Goal: Task Accomplishment & Management: Manage account settings

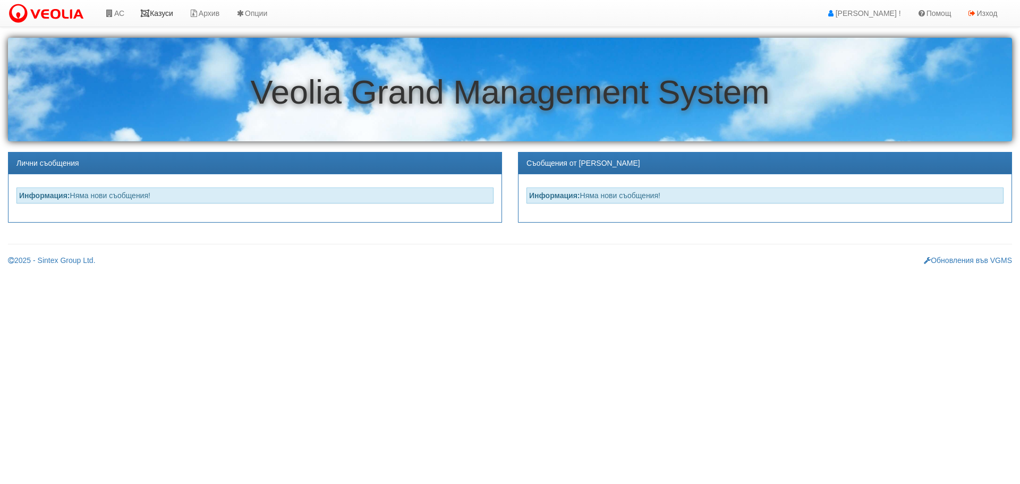
click at [171, 14] on link "Казуси" at bounding box center [156, 13] width 49 height 27
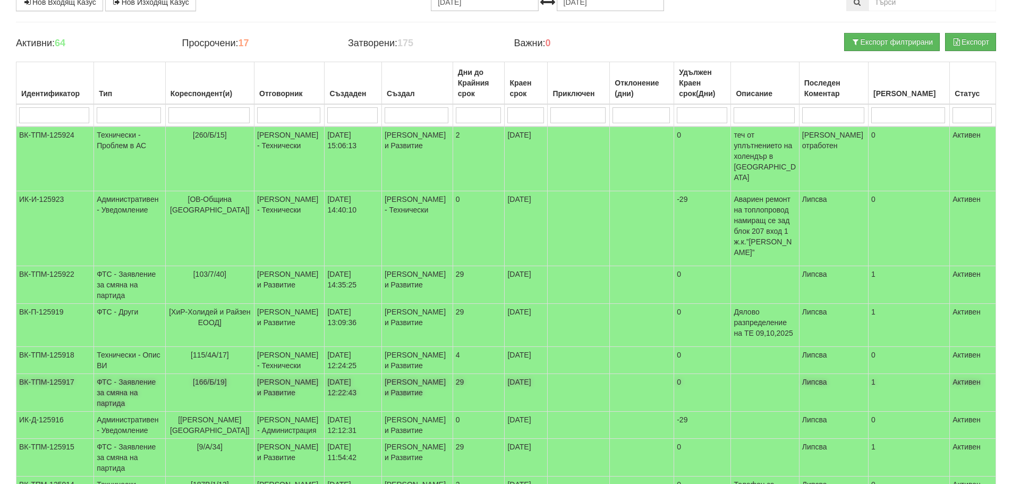
scroll to position [53, 0]
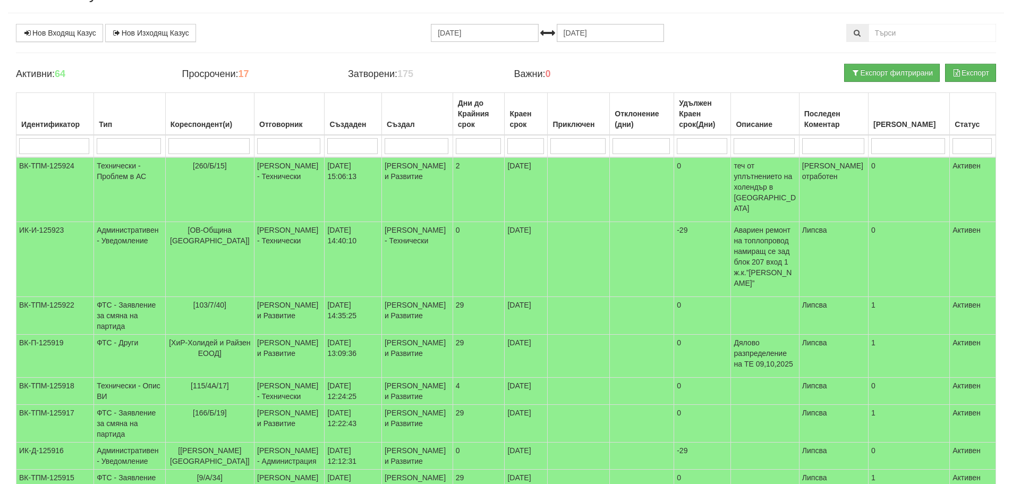
click at [205, 148] on input "search" at bounding box center [208, 146] width 81 height 16
type input "1"
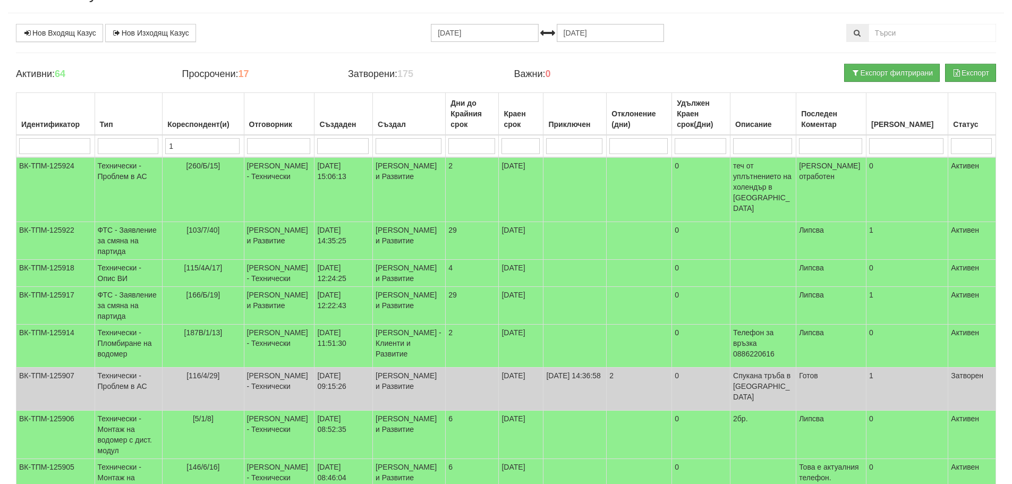
type input "14"
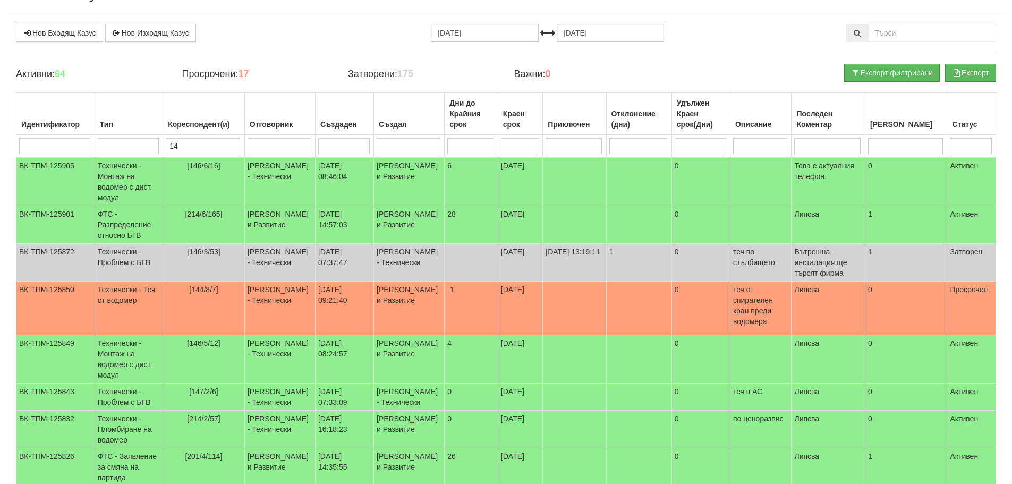
type input "147"
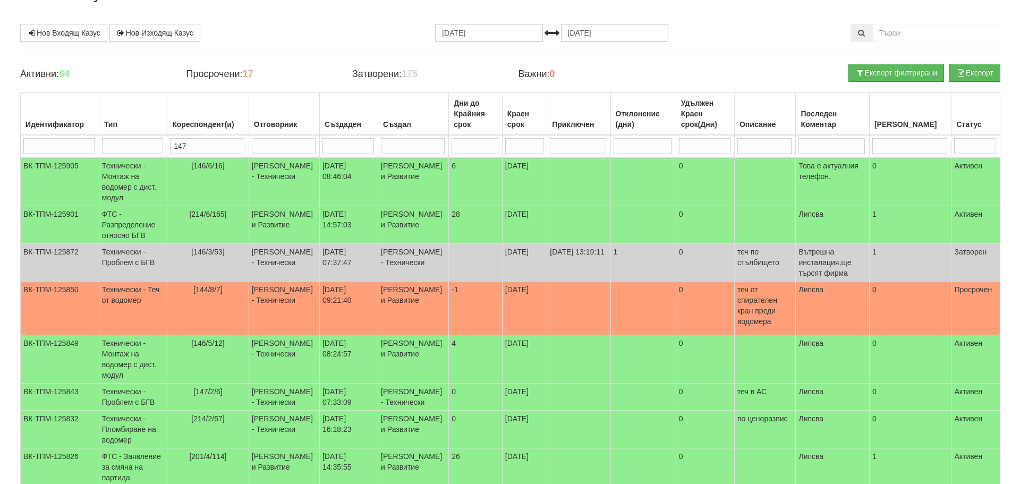
scroll to position [0, 0]
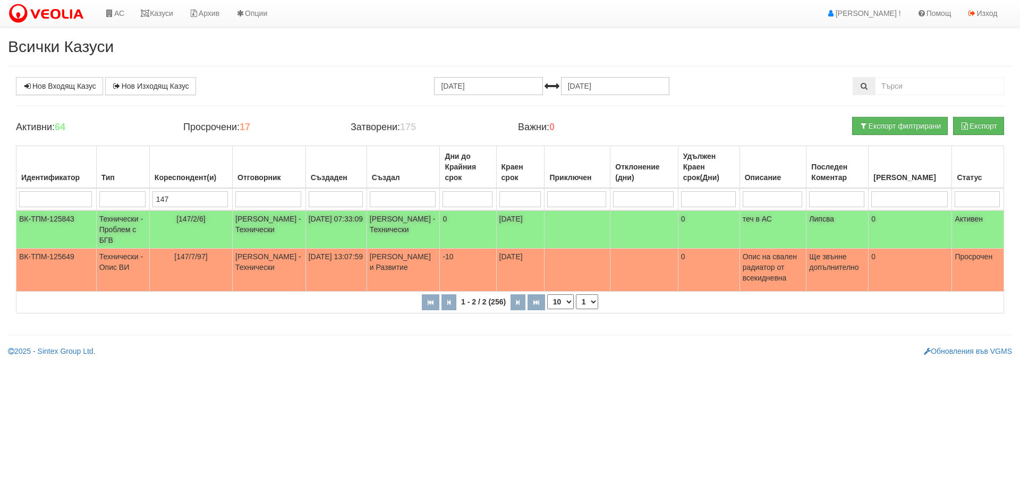
type input "147"
click at [120, 223] on td "Технически - Проблем с БГВ" at bounding box center [122, 229] width 53 height 38
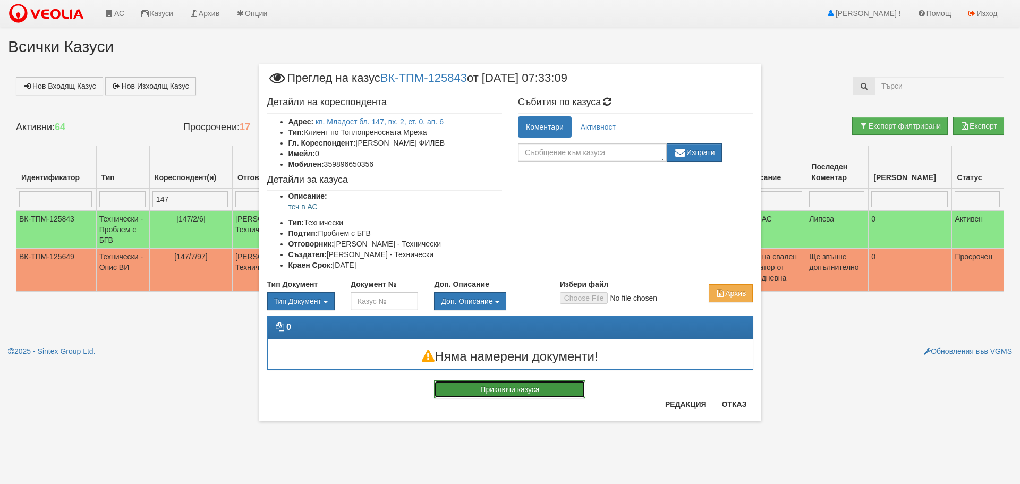
click at [481, 390] on button "Приключи казуса" at bounding box center [509, 389] width 151 height 18
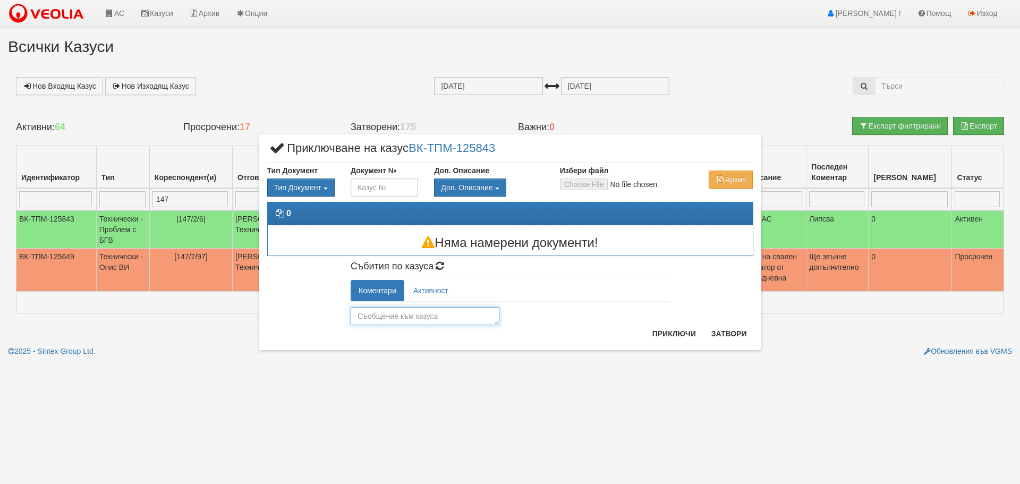
click at [439, 316] on textarea at bounding box center [425, 316] width 149 height 18
click at [407, 314] on textarea at bounding box center [425, 316] width 149 height 18
type textarea "готов"
click at [666, 330] on button "Приключи" at bounding box center [674, 333] width 56 height 17
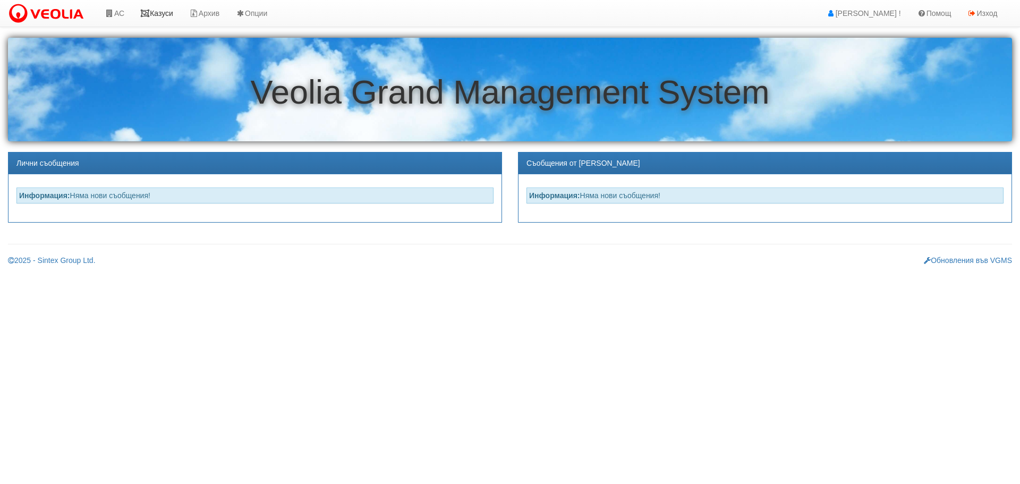
click at [162, 11] on link "Казуси" at bounding box center [156, 13] width 49 height 27
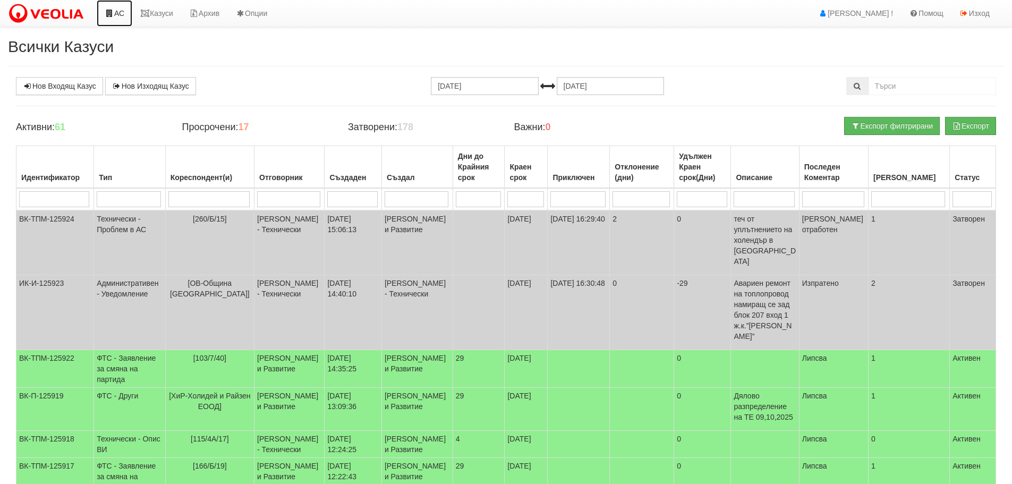
click at [121, 11] on link "АС" at bounding box center [115, 13] width 36 height 27
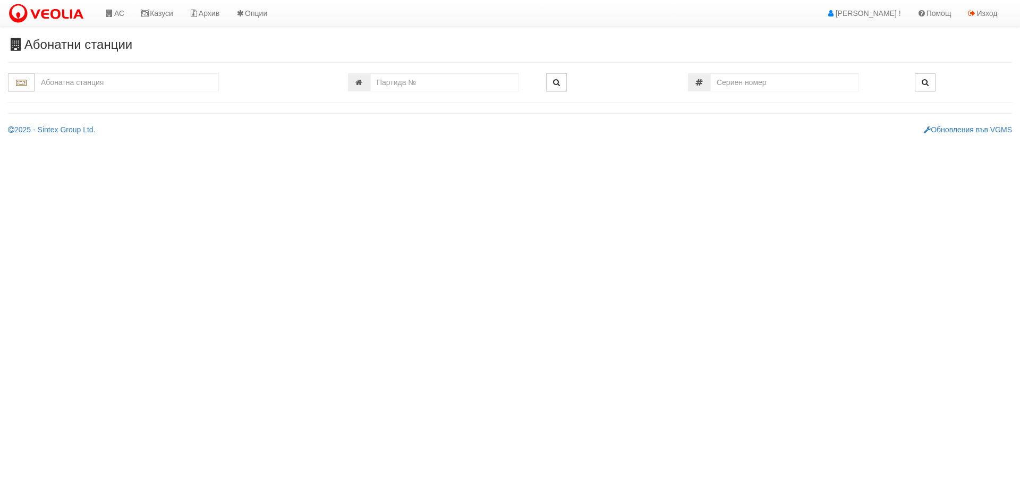
click at [101, 81] on input "text" at bounding box center [127, 82] width 184 height 18
click at [158, 103] on div "037/1 - Трошево - "ВЕОЛИЯ"" at bounding box center [126, 99] width 181 height 12
type input "037/1 - Трошево - "ВЕОЛИЯ""
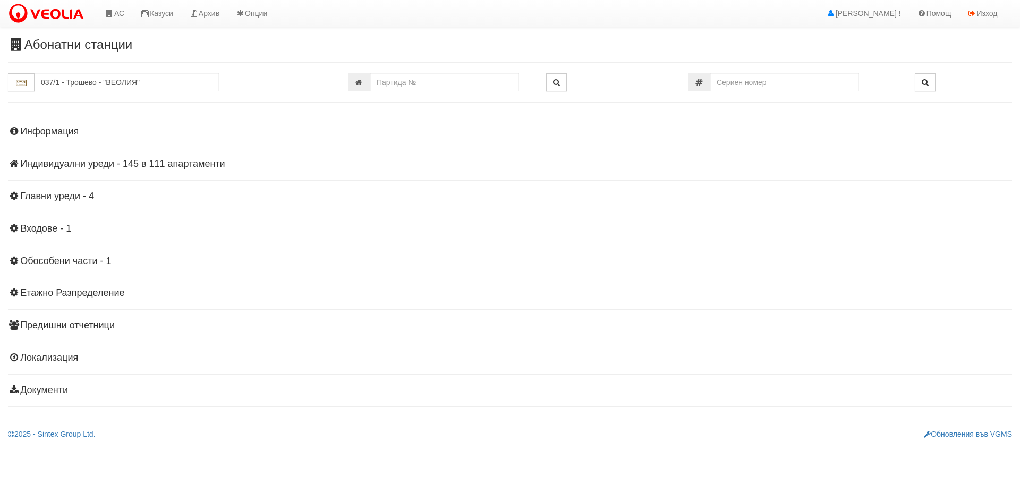
click at [102, 167] on h4 "Индивидуални уреди - 145 в 111 апартаменти" at bounding box center [510, 164] width 1004 height 11
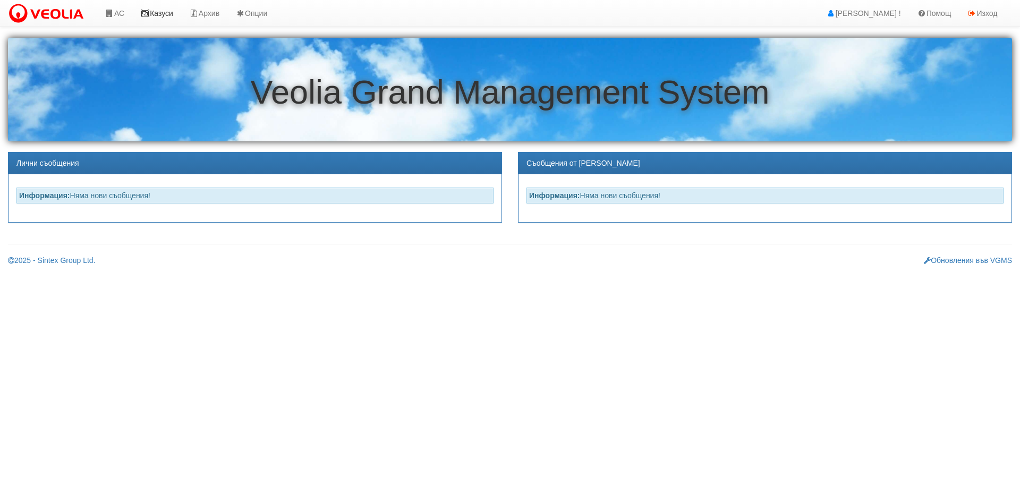
click at [168, 13] on link "Казуси" at bounding box center [156, 13] width 49 height 27
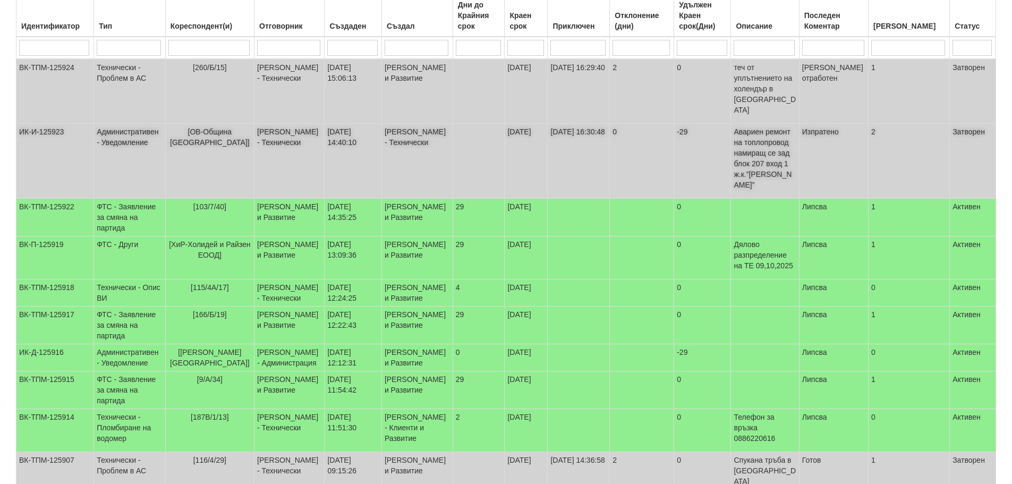
scroll to position [140, 0]
